Goal: Task Accomplishment & Management: Manage account settings

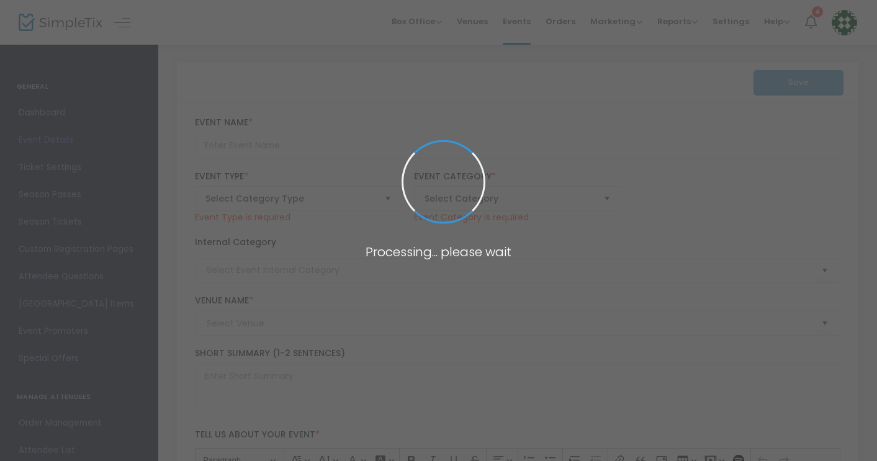
type input "CURRENTS 2024 All Access Festival Pass"
type textarea "CURRENTS New Media celebrates 15 years as Santa Fe's annual, international art …"
type input "Buy Tickets"
type input "El [GEOGRAPHIC_DATA]"
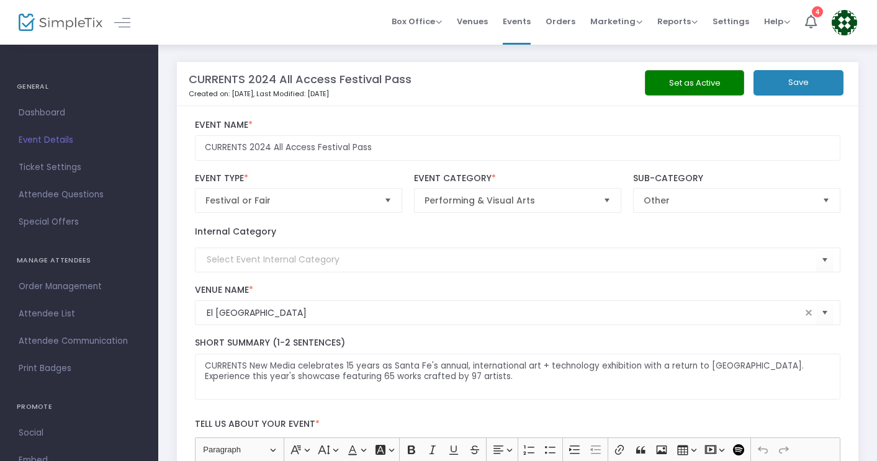
click at [524, 25] on span "Events" at bounding box center [517, 22] width 28 height 32
